Goal: Find specific page/section: Find specific page/section

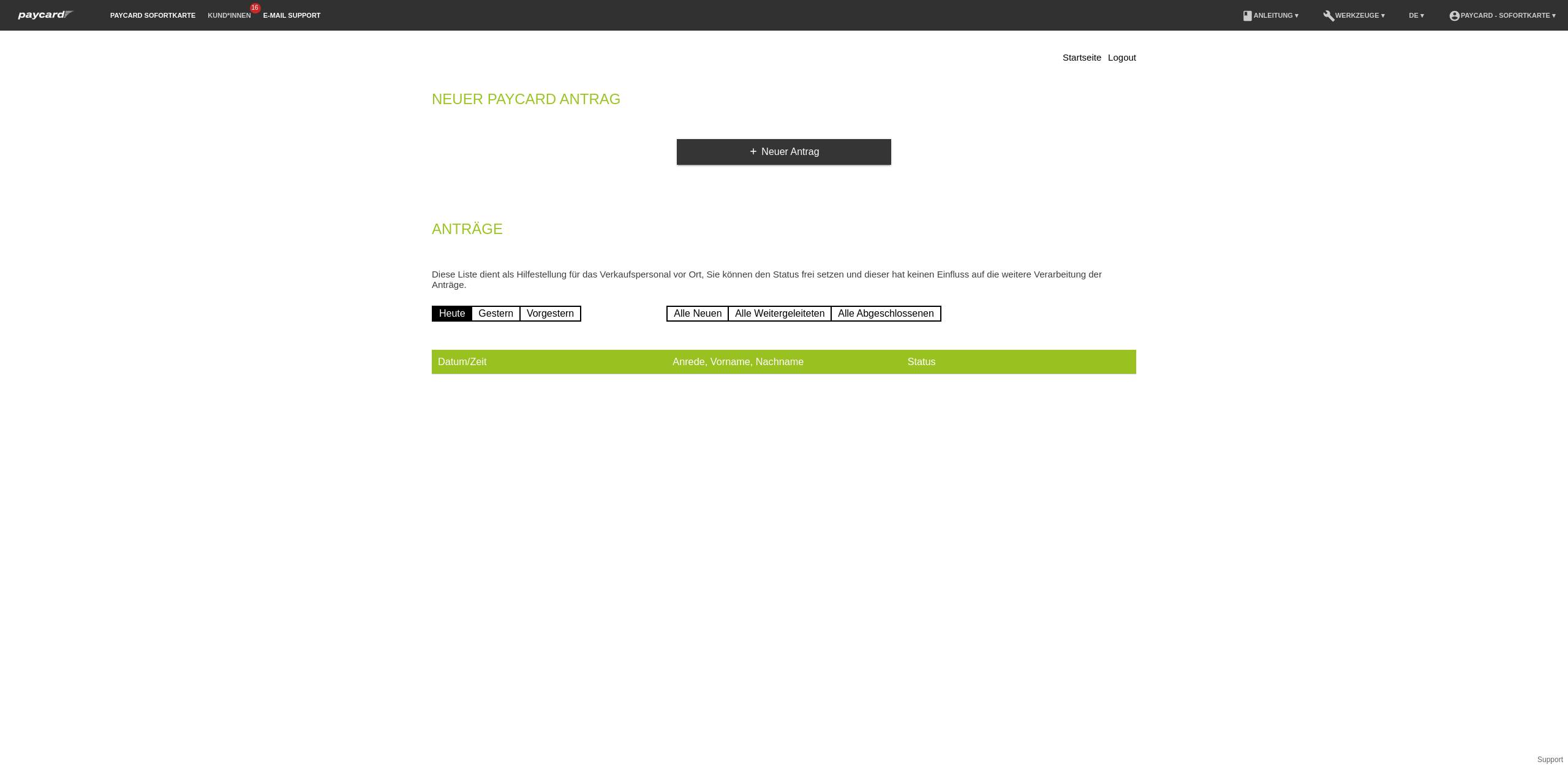
click at [264, 16] on link "E-Mail Support" at bounding box center [292, 15] width 70 height 8
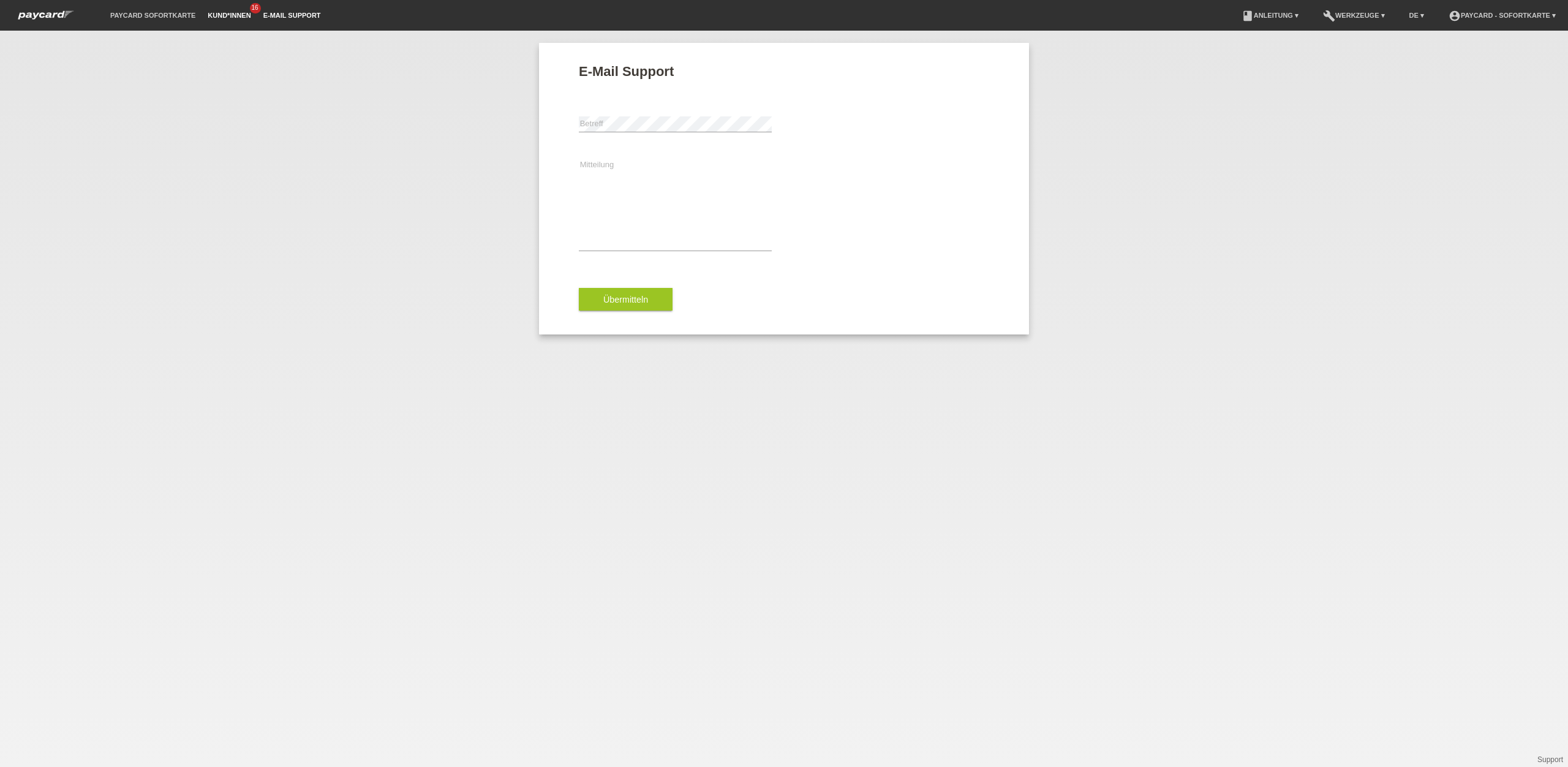
click at [230, 13] on link "Kund*innen" at bounding box center [229, 15] width 56 height 8
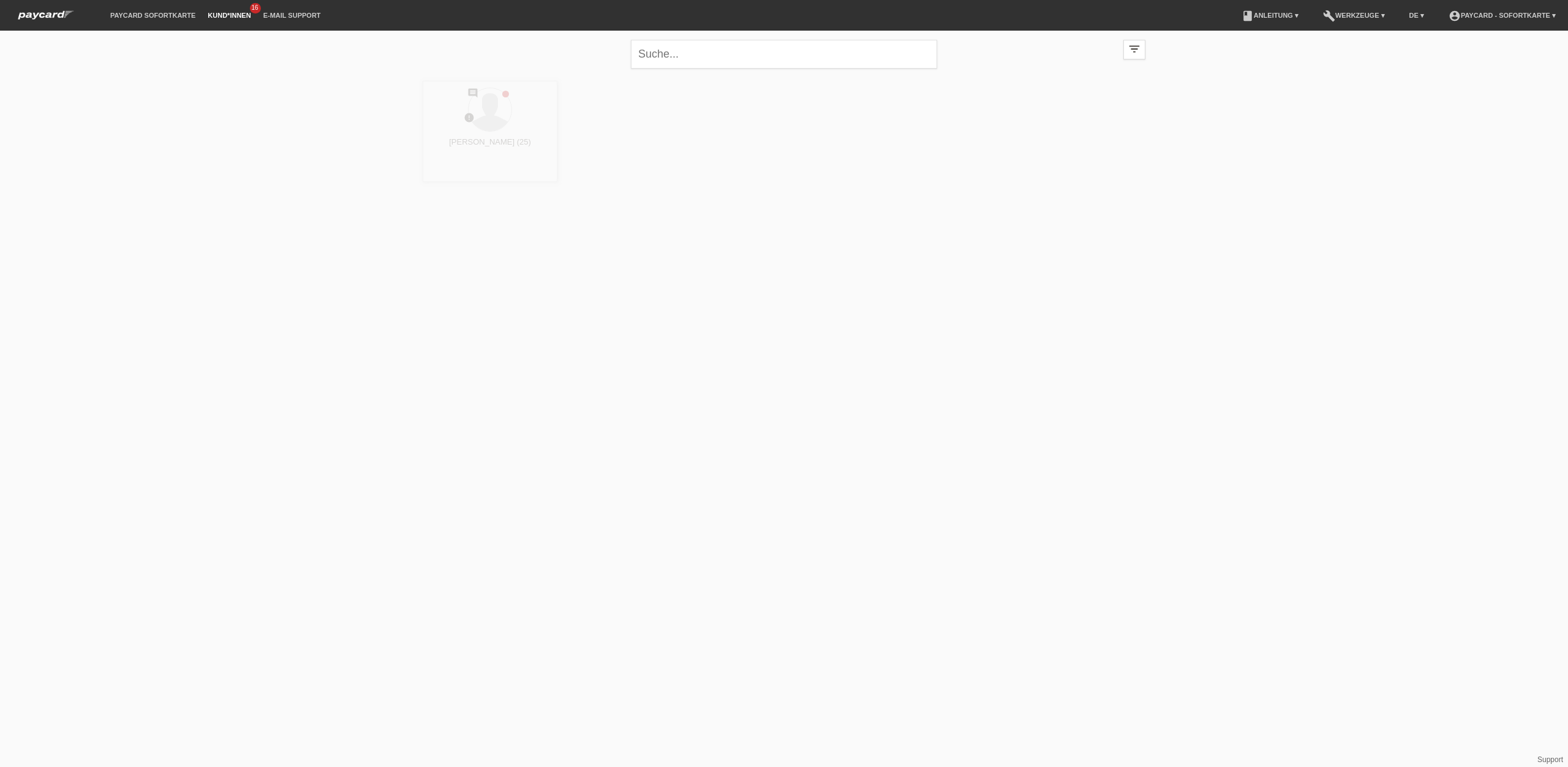
click at [273, 20] on li "E-Mail Support" at bounding box center [292, 15] width 70 height 32
drag, startPoint x: 291, startPoint y: 8, endPoint x: 299, endPoint y: 13, distance: 9.4
click at [299, 12] on li "E-Mail Support" at bounding box center [292, 15] width 70 height 32
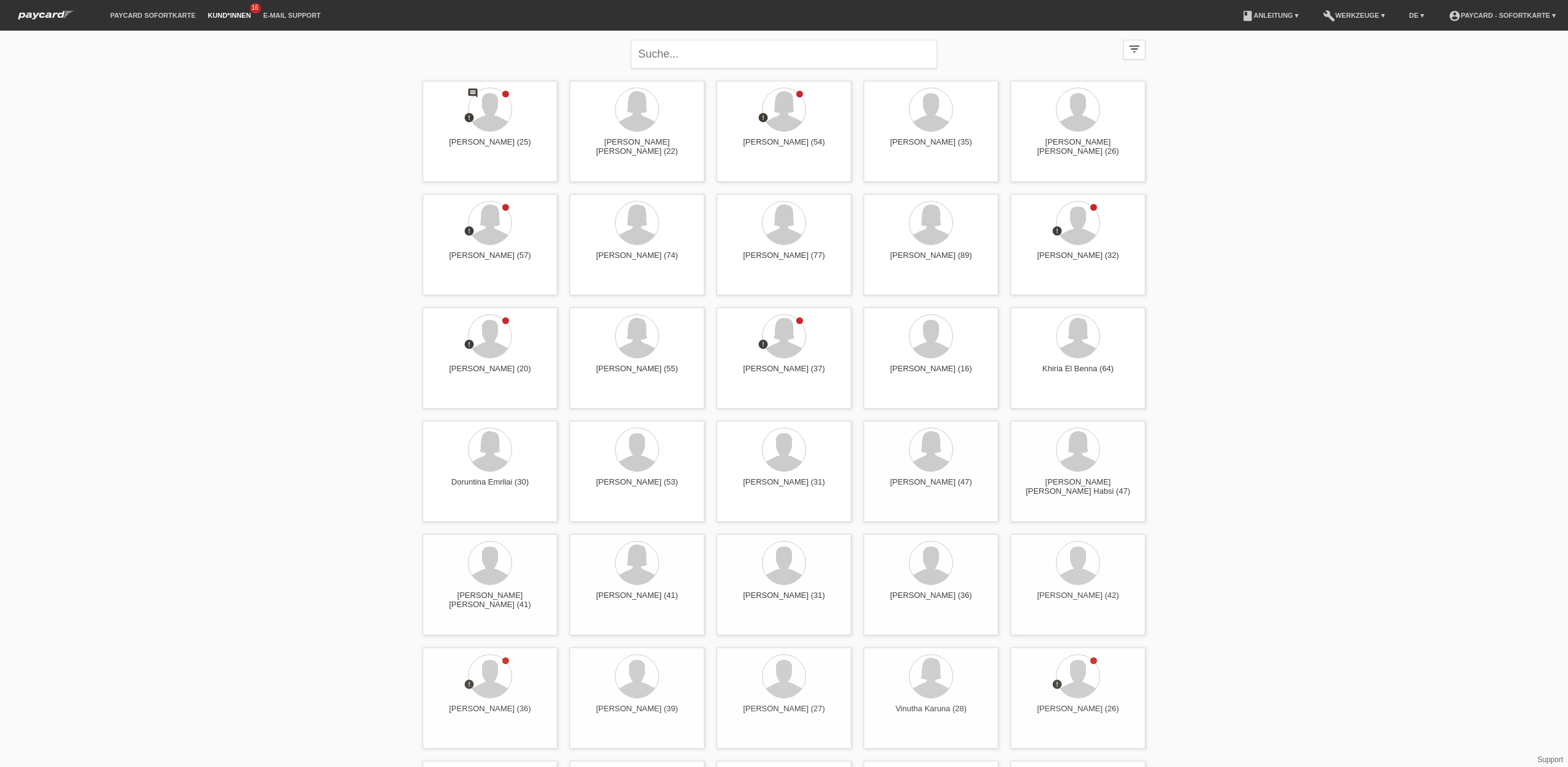
click at [301, 10] on li "E-Mail Support" at bounding box center [292, 15] width 70 height 32
click at [310, 12] on link "E-Mail Support" at bounding box center [292, 15] width 70 height 8
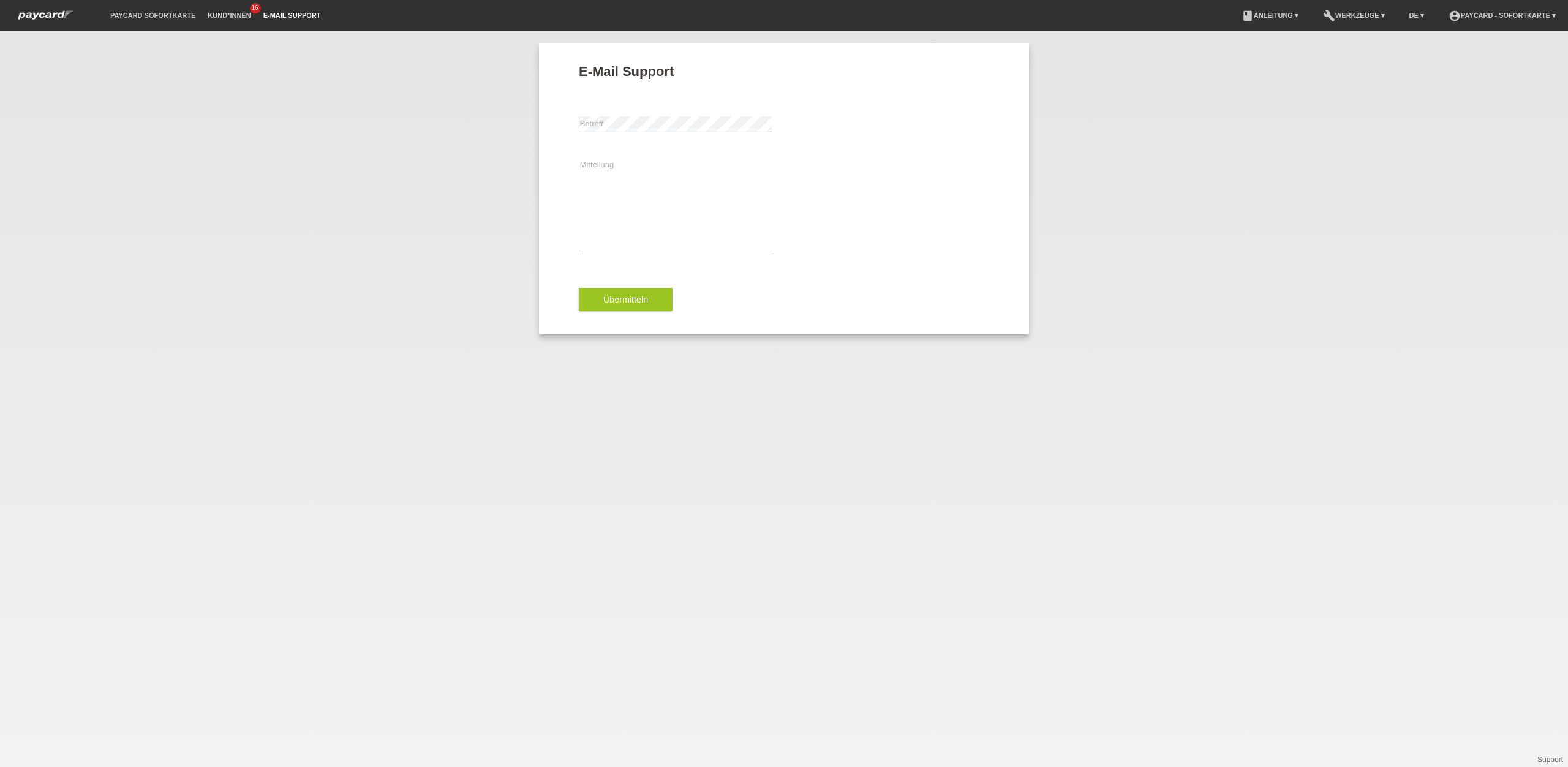
click at [301, 14] on link "E-Mail Support" at bounding box center [292, 15] width 70 height 8
click at [217, 12] on link "Kund*innen" at bounding box center [229, 15] width 56 height 8
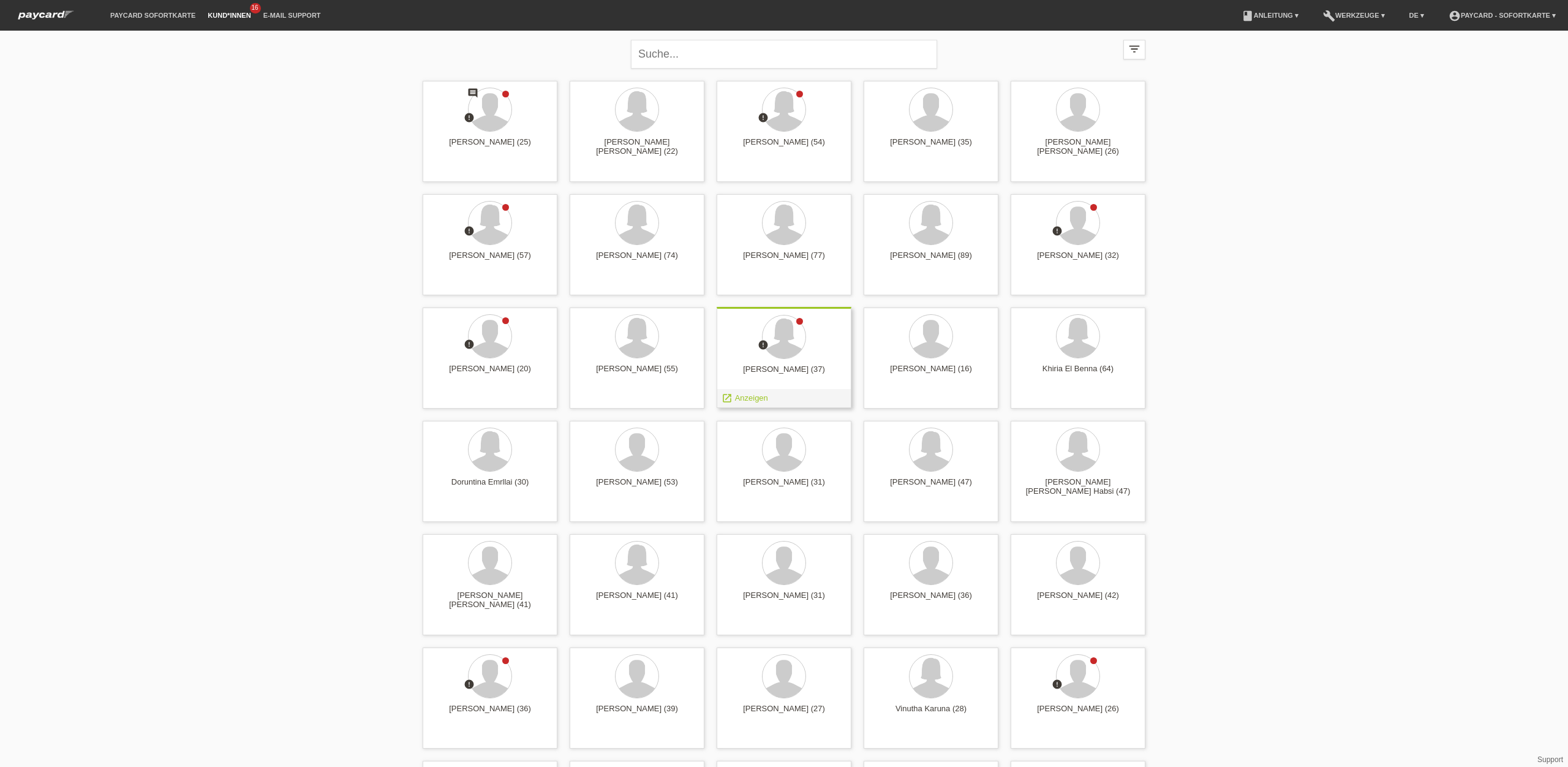
click at [803, 375] on div "[PERSON_NAME] (37)" at bounding box center [784, 374] width 115 height 19
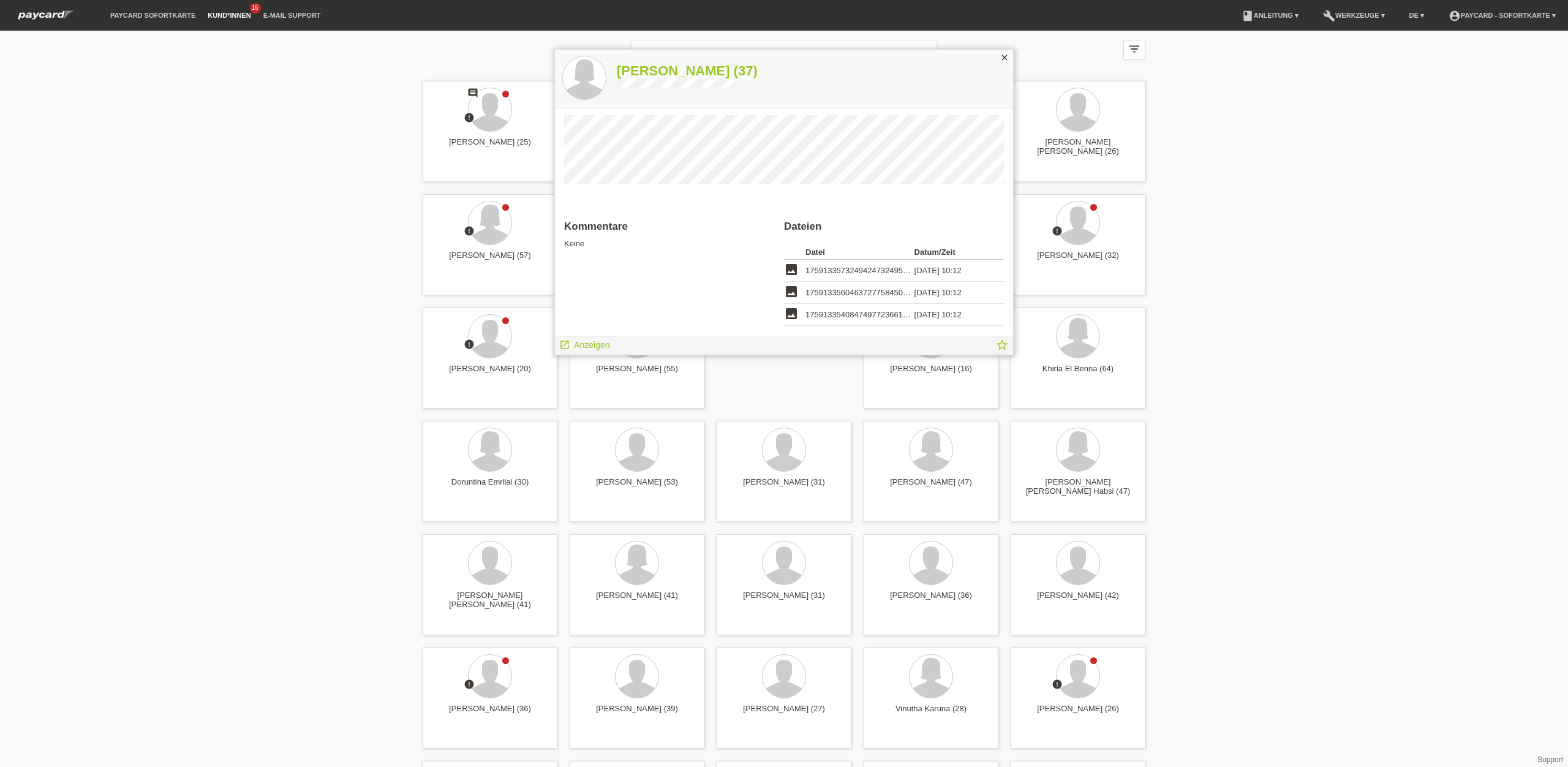
click at [1006, 50] on div "close" at bounding box center [1004, 58] width 17 height 18
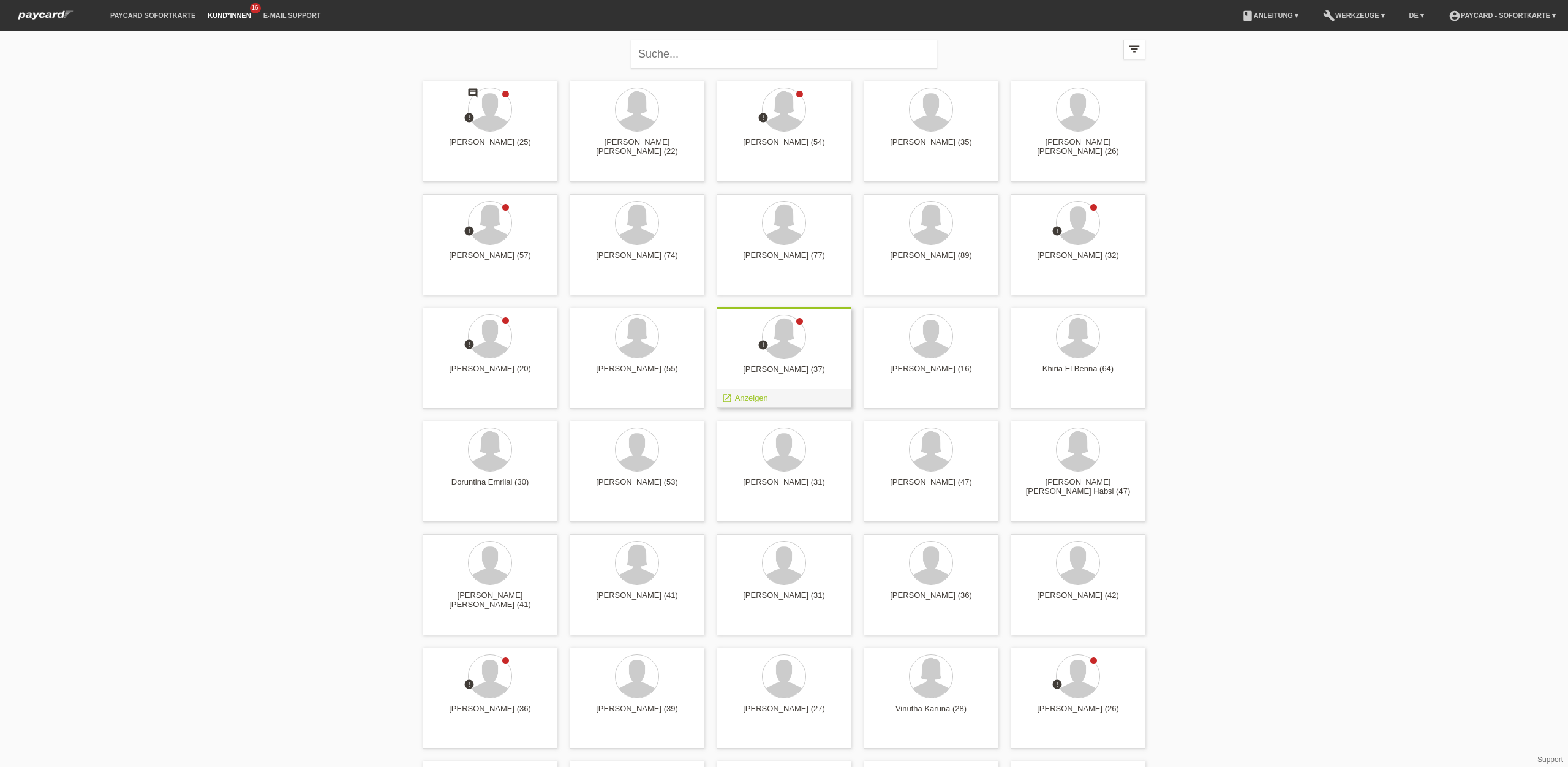
click at [810, 352] on div at bounding box center [784, 338] width 115 height 46
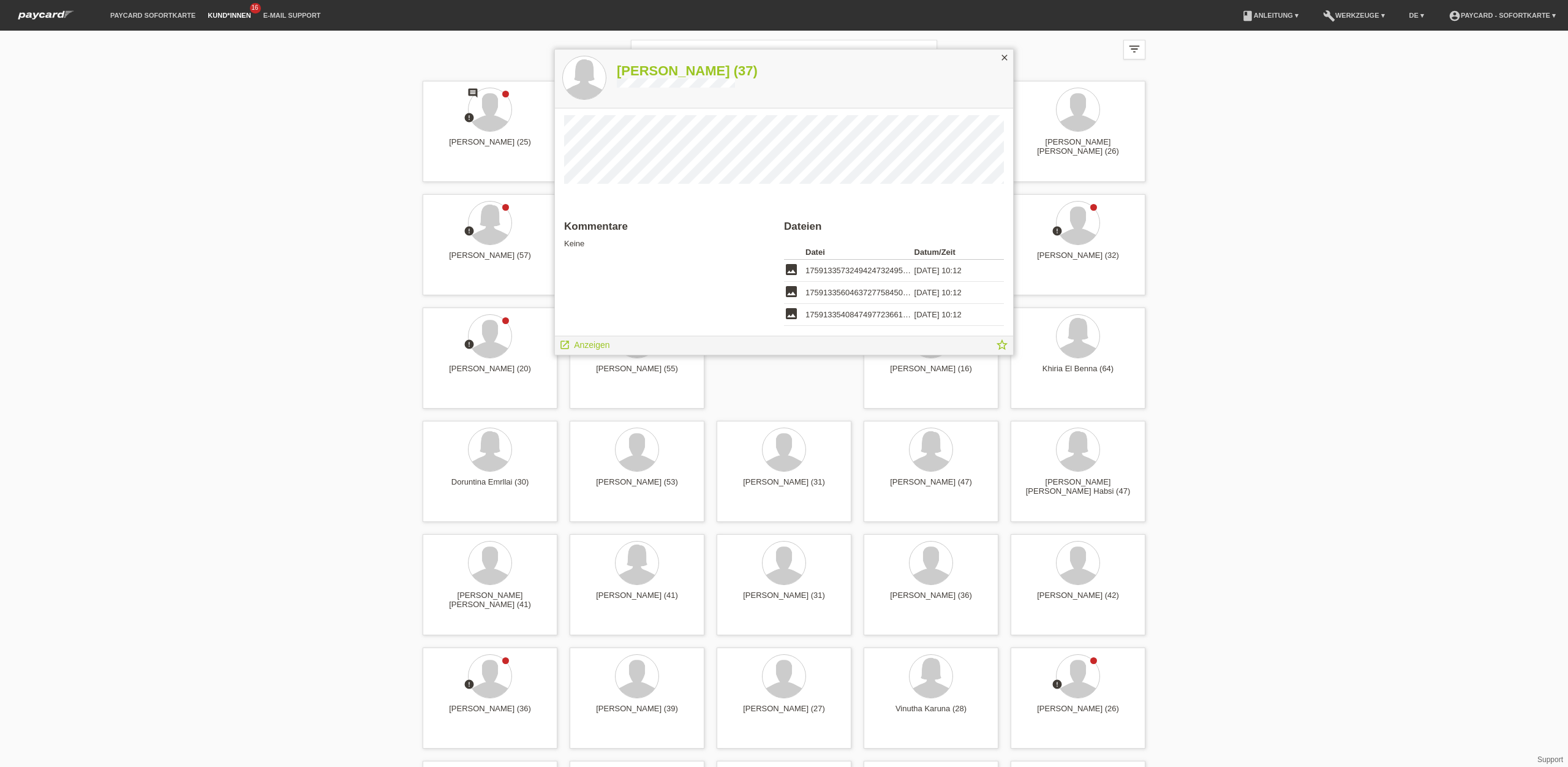
scroll to position [11, 0]
click at [586, 345] on span "Anzeigen" at bounding box center [591, 345] width 35 height 10
